Goal: Task Accomplishment & Management: Complete application form

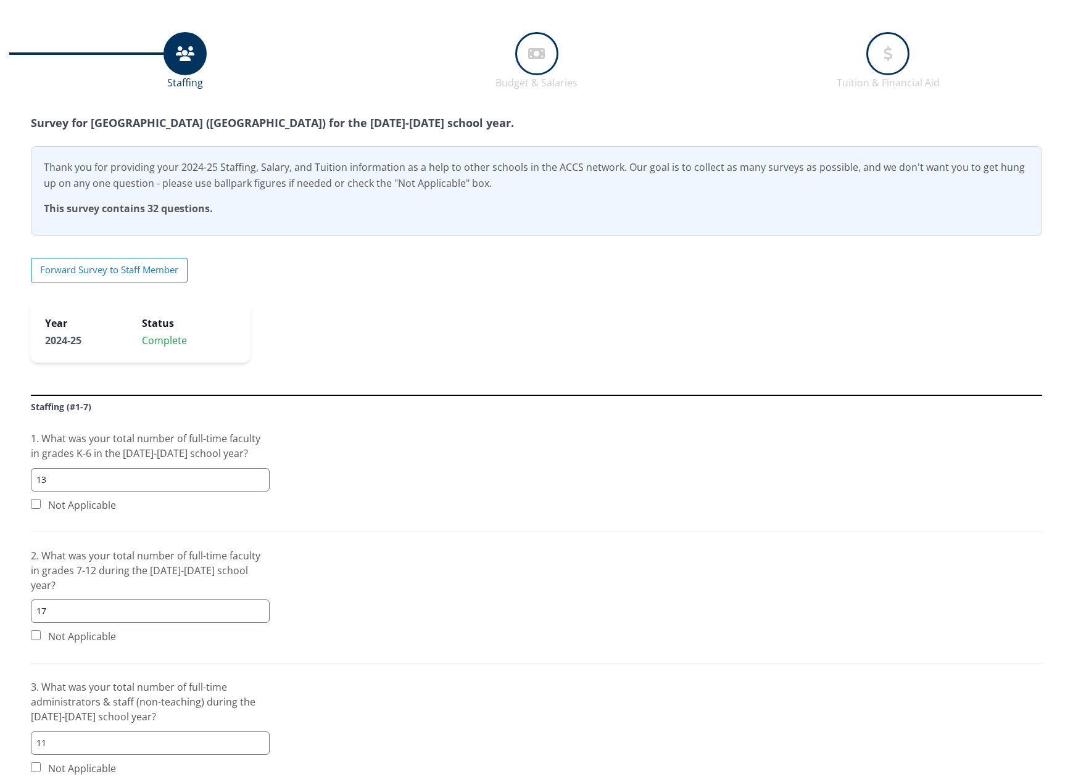
click at [536, 61] on icon at bounding box center [536, 53] width 17 height 39
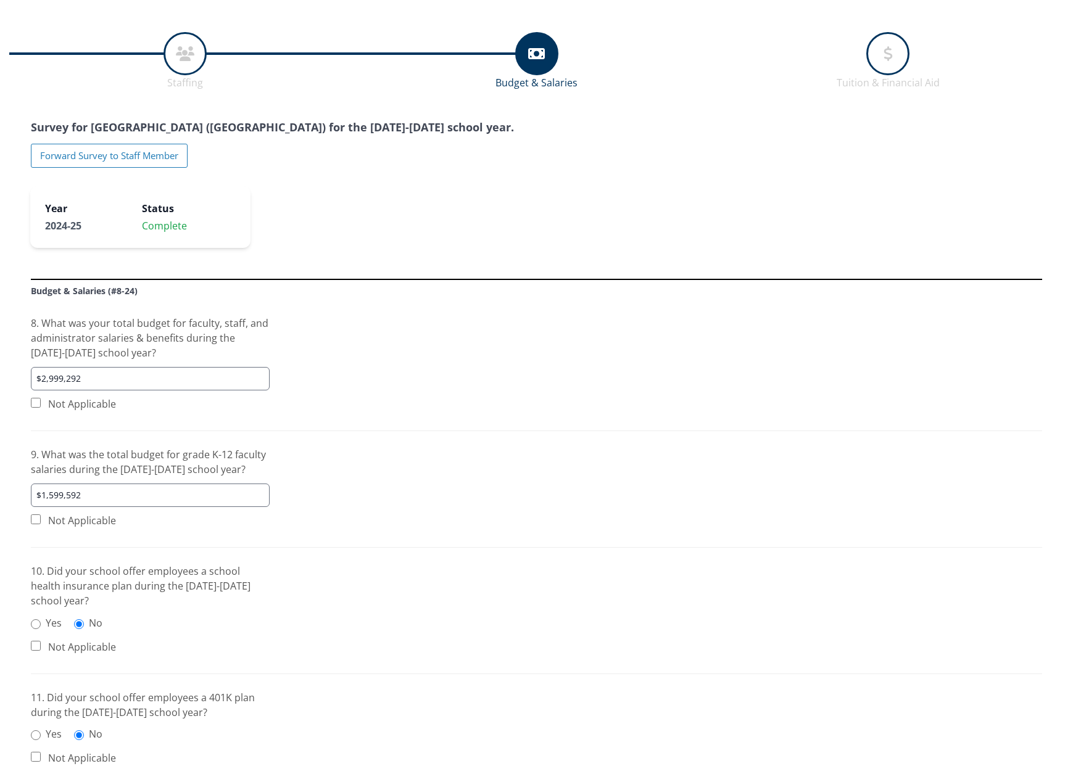
click at [866, 53] on div at bounding box center [887, 53] width 43 height 43
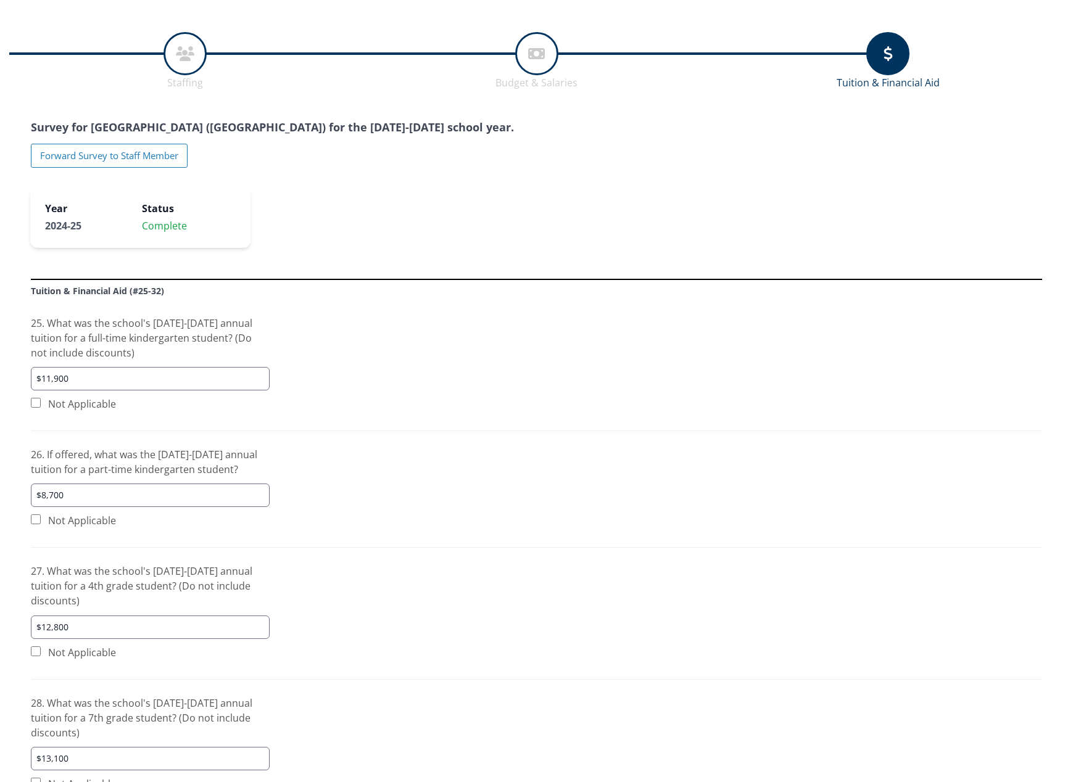
click at [534, 64] on icon at bounding box center [536, 53] width 17 height 39
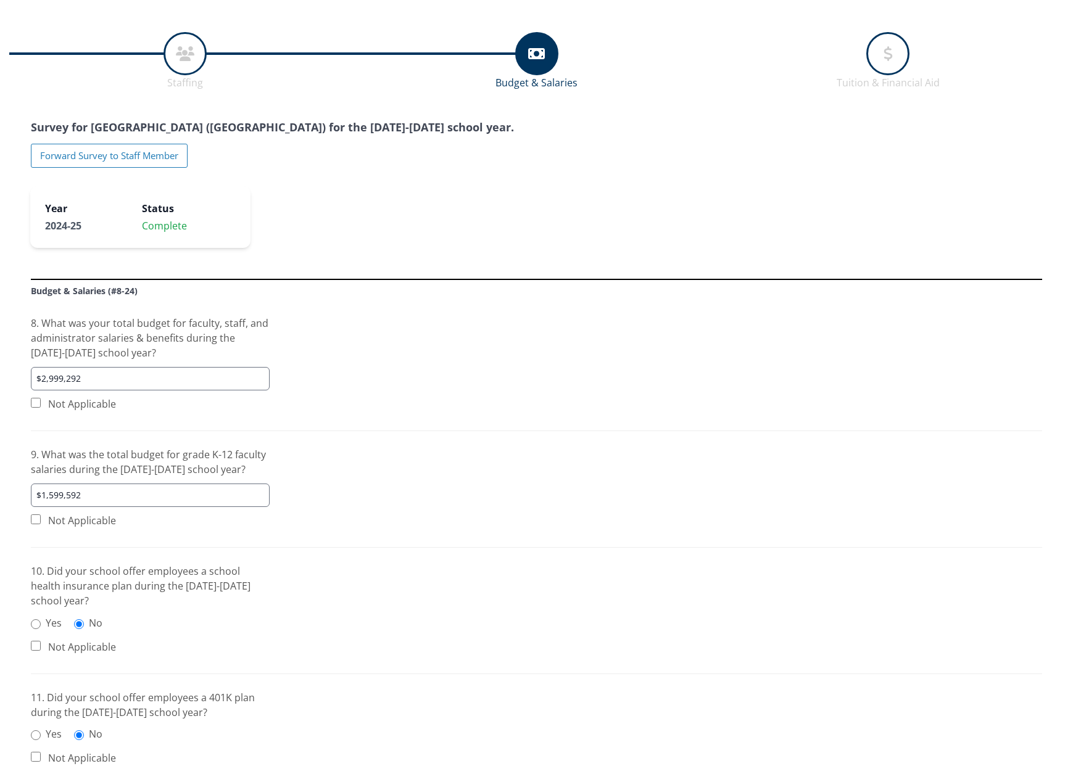
click at [197, 60] on div at bounding box center [184, 53] width 43 height 43
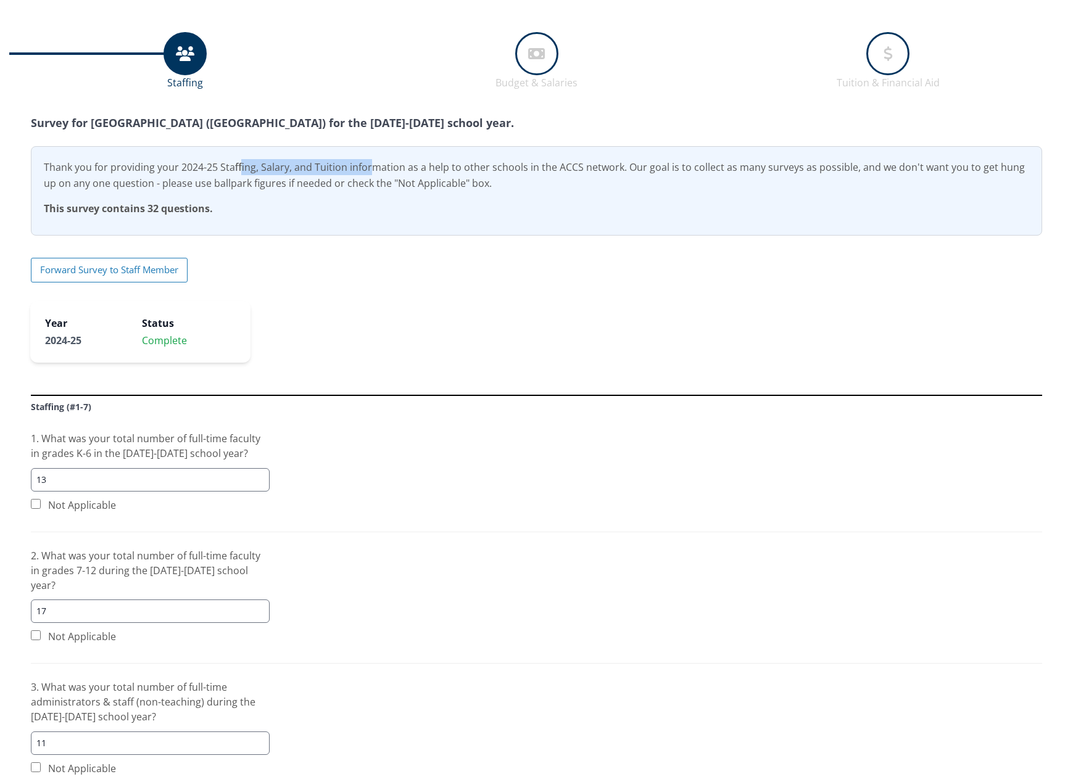
drag, startPoint x: 346, startPoint y: 167, endPoint x: 218, endPoint y: 170, distance: 128.4
click at [218, 170] on p "Thank you for providing your 2024-25 Staffing, Salary, and Tuition information …" at bounding box center [536, 175] width 985 height 32
copy p "Staffing, Salary, and Tuition"
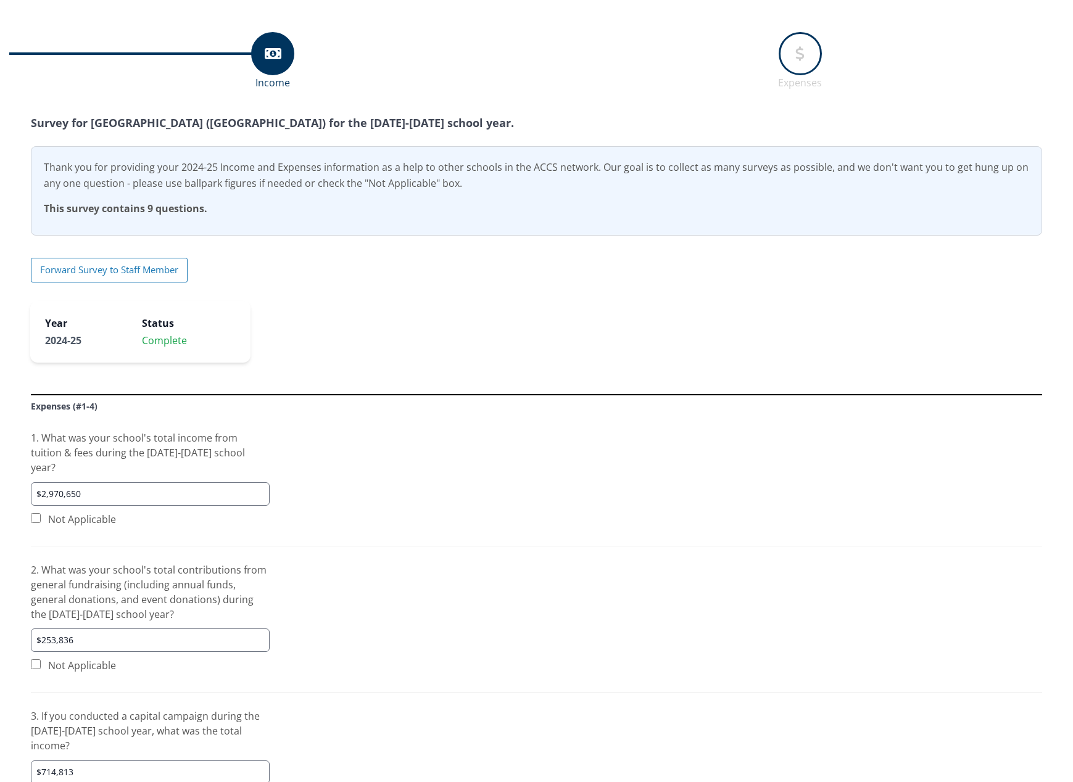
click at [344, 173] on p "Thank you for providing your 2024-25 Income and Expenses information as a help …" at bounding box center [536, 175] width 985 height 32
drag, startPoint x: 325, startPoint y: 168, endPoint x: 219, endPoint y: 169, distance: 105.5
click at [219, 169] on p "Thank you for providing your 2024-25 Income and Expenses information as a help …" at bounding box center [536, 175] width 985 height 32
copy p "Income and Expenses i"
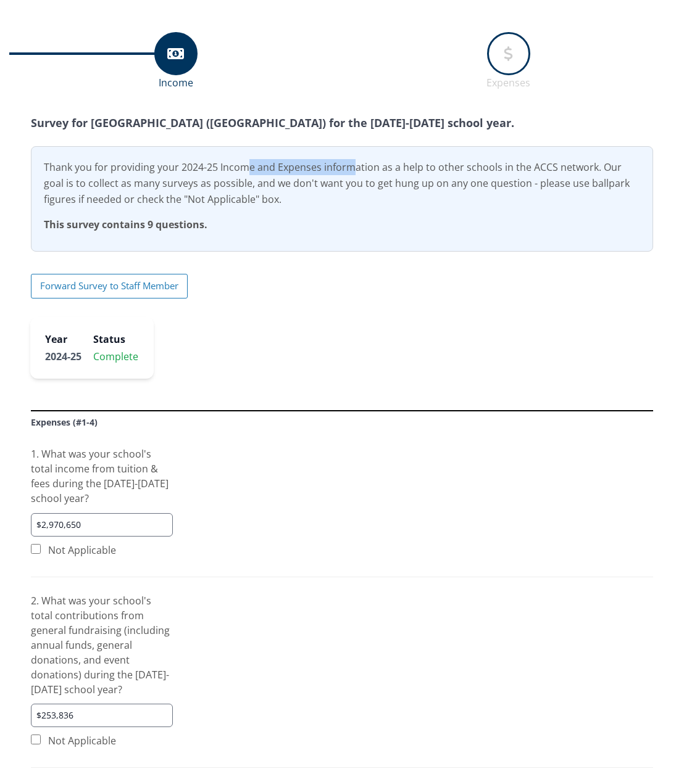
click at [287, 168] on p "Thank you for providing your 2024-25 Income and Expenses information as a help …" at bounding box center [342, 183] width 596 height 48
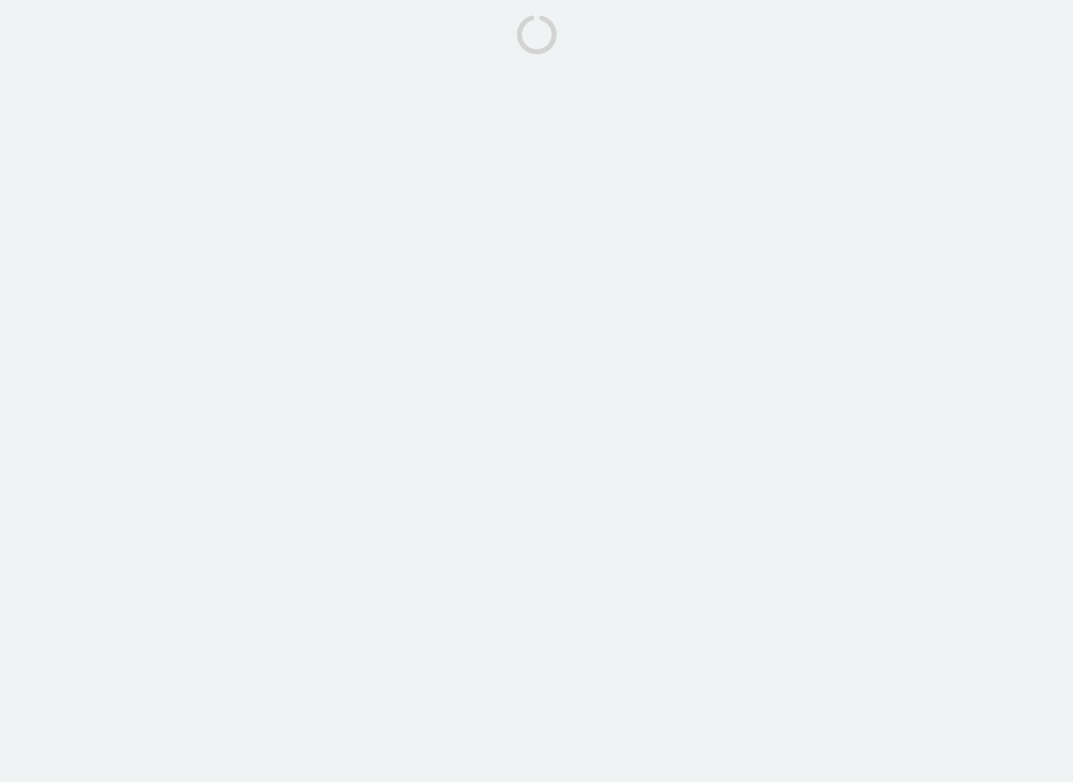
select select "Yes"
select select "No"
select select "Yes"
select select "FACTS"
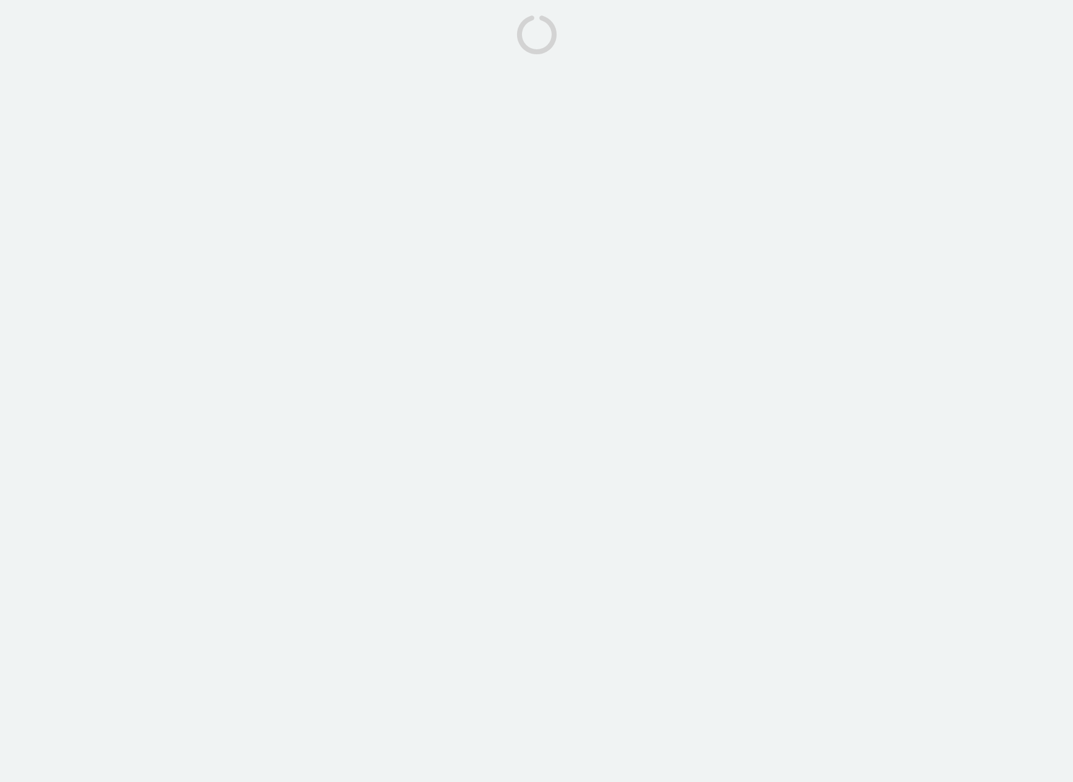
select select "Gmail"
select select "No"
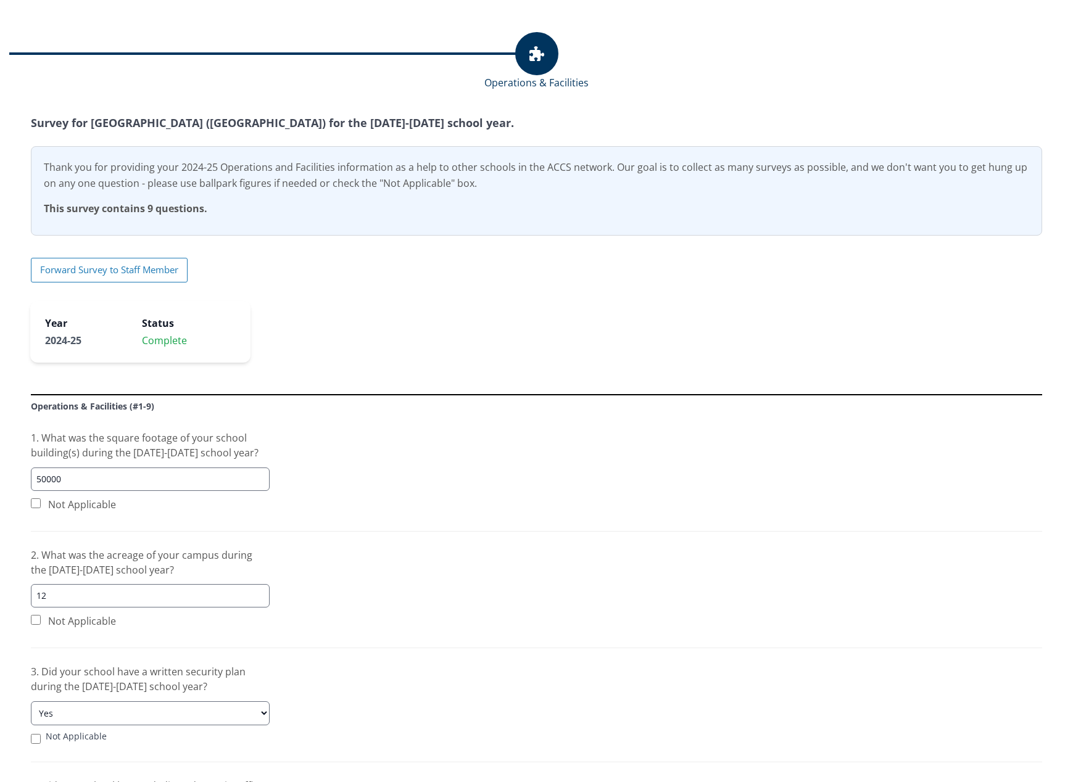
click at [333, 172] on p "Thank you for providing your 2024-25 Operations and Facilities information as a…" at bounding box center [536, 175] width 985 height 32
drag, startPoint x: 334, startPoint y: 167, endPoint x: 220, endPoint y: 168, distance: 114.1
click at [220, 168] on p "Thank you for providing your 2024-25 Operations and Facilities information as a…" at bounding box center [536, 175] width 985 height 32
copy p "Operations and Facilities"
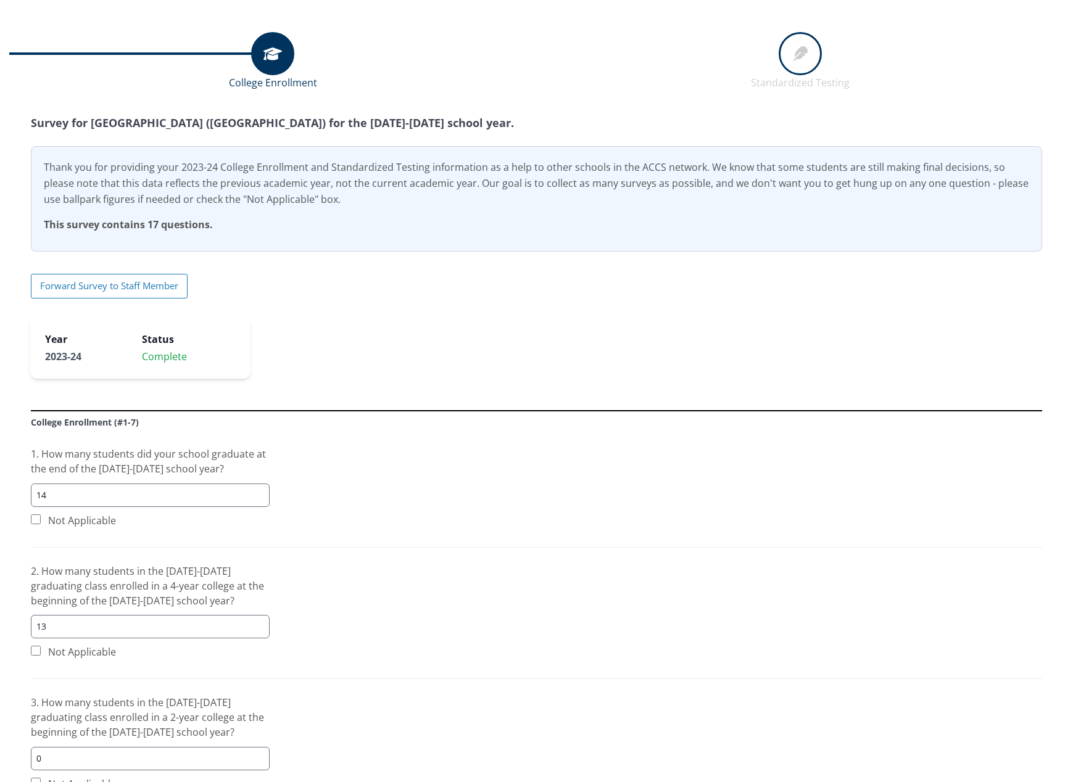
click at [421, 168] on p "Thank you for providing your 2023-24 College Enrollment and Standardized Testin…" at bounding box center [536, 183] width 985 height 48
drag, startPoint x: 427, startPoint y: 168, endPoint x: 220, endPoint y: 168, distance: 206.7
click at [220, 168] on p "Thank you for providing your 2023-24 College Enrollment and Standardized Testin…" at bounding box center [536, 183] width 985 height 48
copy p "College Enrollment and Standardized Testing"
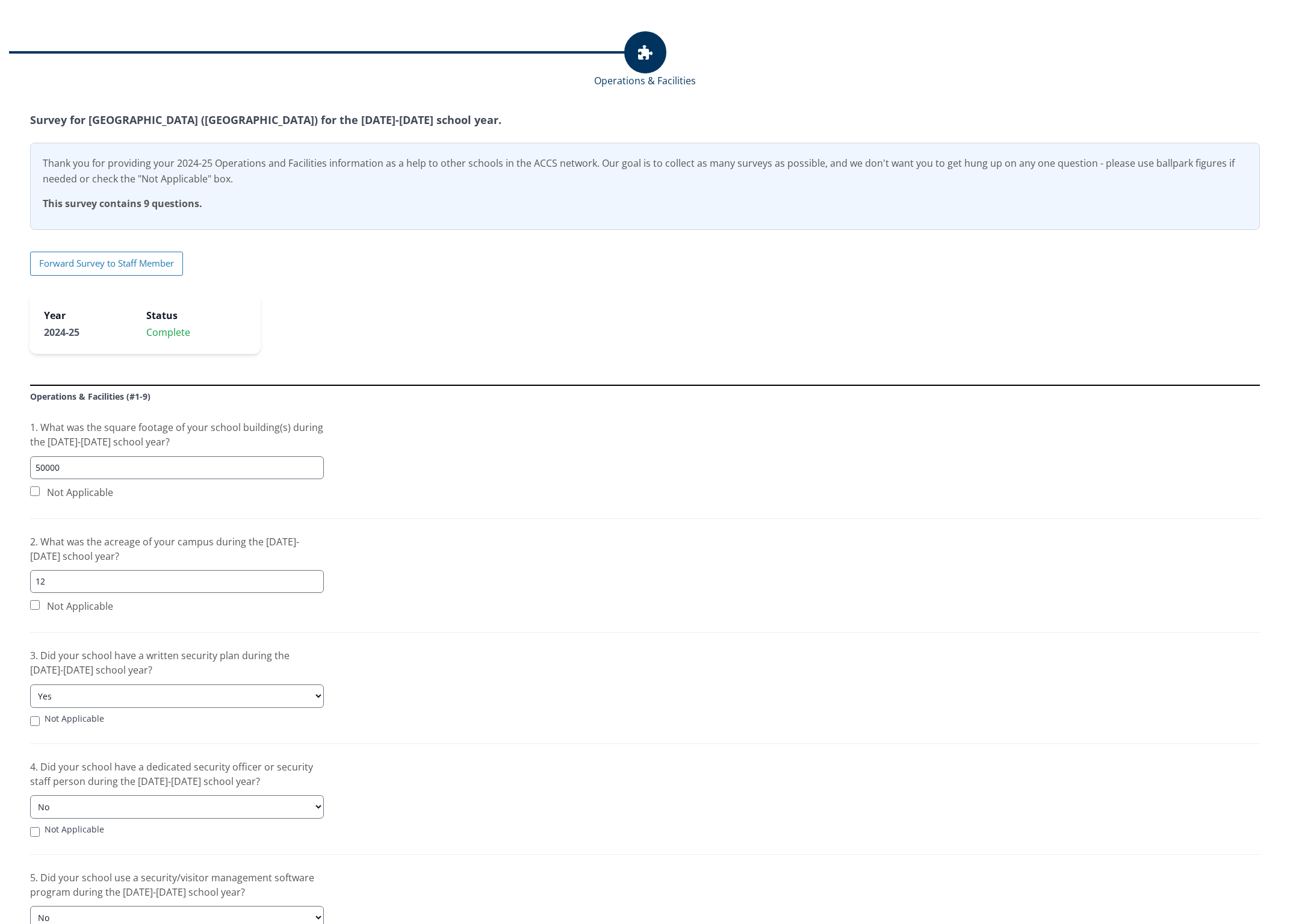
select select "Yes"
select select "No"
select select "Yes"
select select "FACTS"
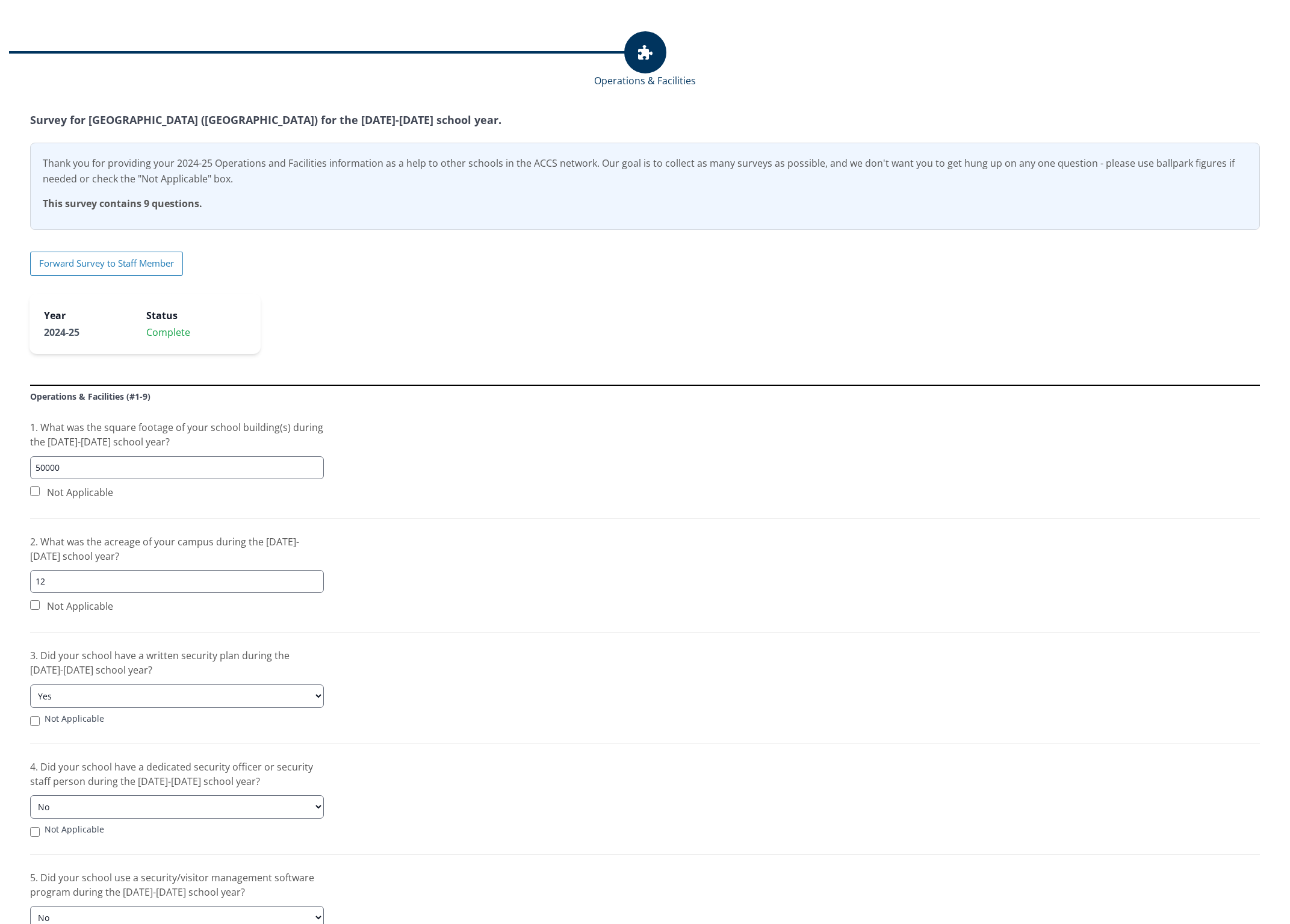
select select "Gmail"
select select "No"
